Goal: Task Accomplishment & Management: Use online tool/utility

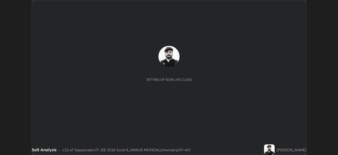
scroll to position [155, 338]
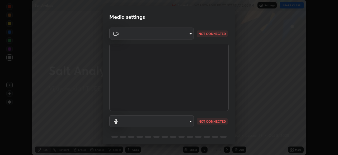
type input "6f7426810ab10ddc26f99c879c09b3b350455c9d5f75d8c710852e24c0f2ef13"
type input "default"
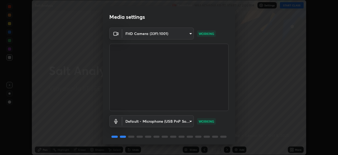
scroll to position [19, 0]
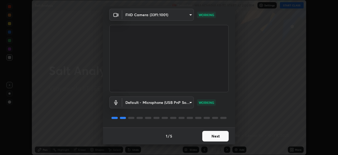
click at [211, 136] on button "Next" at bounding box center [216, 136] width 26 height 11
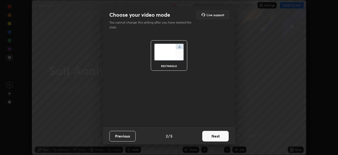
click at [215, 136] on button "Next" at bounding box center [216, 136] width 26 height 11
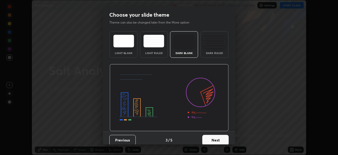
click at [212, 139] on button "Next" at bounding box center [216, 140] width 26 height 11
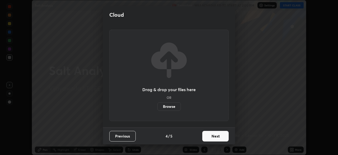
click at [211, 139] on button "Next" at bounding box center [216, 136] width 26 height 11
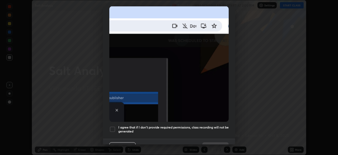
scroll to position [127, 0]
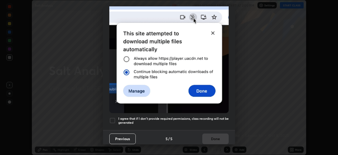
click at [112, 120] on div at bounding box center [112, 120] width 6 height 6
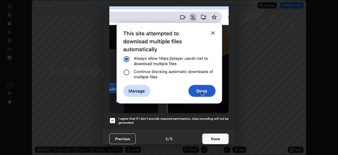
click at [216, 136] on button "Done" at bounding box center [216, 138] width 26 height 11
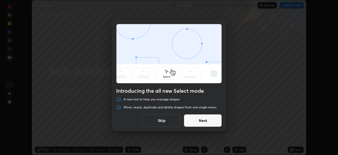
click at [215, 117] on button "Next" at bounding box center [203, 120] width 38 height 13
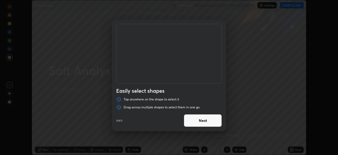
click at [217, 119] on button "Next" at bounding box center [203, 120] width 38 height 13
click at [220, 121] on button "Next" at bounding box center [203, 120] width 38 height 13
click at [219, 122] on button "Done" at bounding box center [203, 120] width 38 height 13
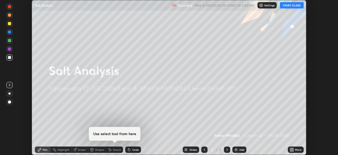
click at [287, 5] on button "START CLASS" at bounding box center [292, 5] width 24 height 6
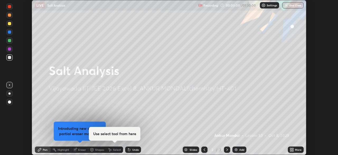
click at [290, 7] on button "End Class" at bounding box center [293, 5] width 21 height 6
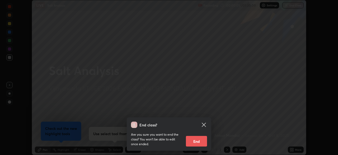
click at [259, 80] on div "End class? Are you sure you want to end the class? You won’t be able to edit on…" at bounding box center [169, 77] width 338 height 155
